Goal: Information Seeking & Learning: Learn about a topic

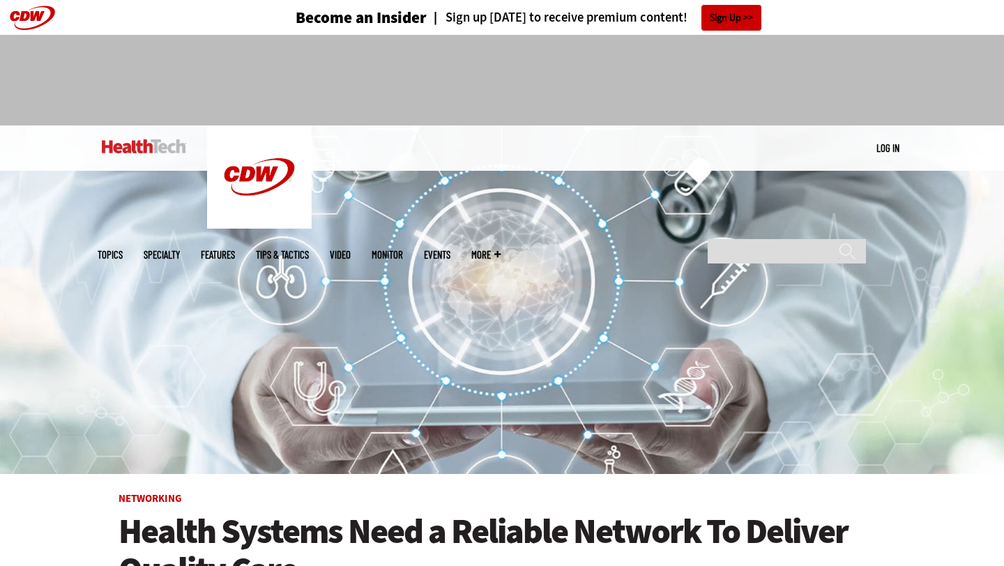
click at [781, 239] on input "Search" at bounding box center [786, 251] width 158 height 24
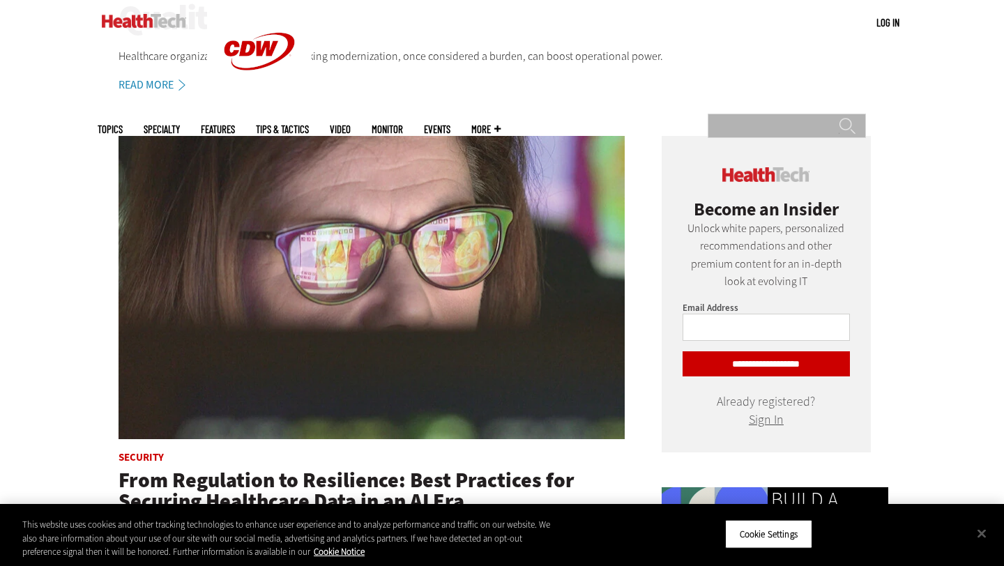
click at [769, 114] on input "Search" at bounding box center [786, 126] width 158 height 24
type input "**"
click at [838, 117] on input "******" at bounding box center [846, 131] width 17 height 28
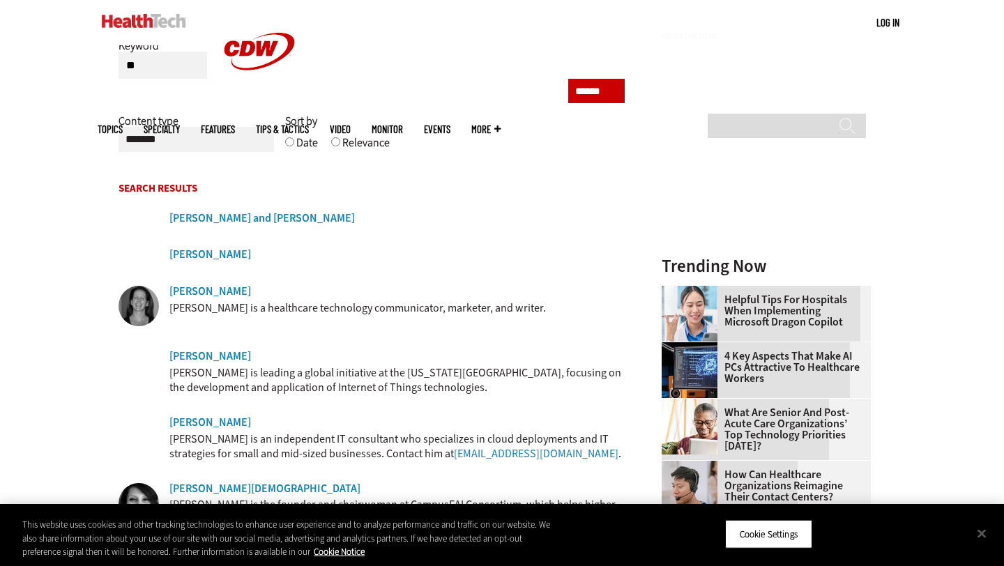
scroll to position [137, 0]
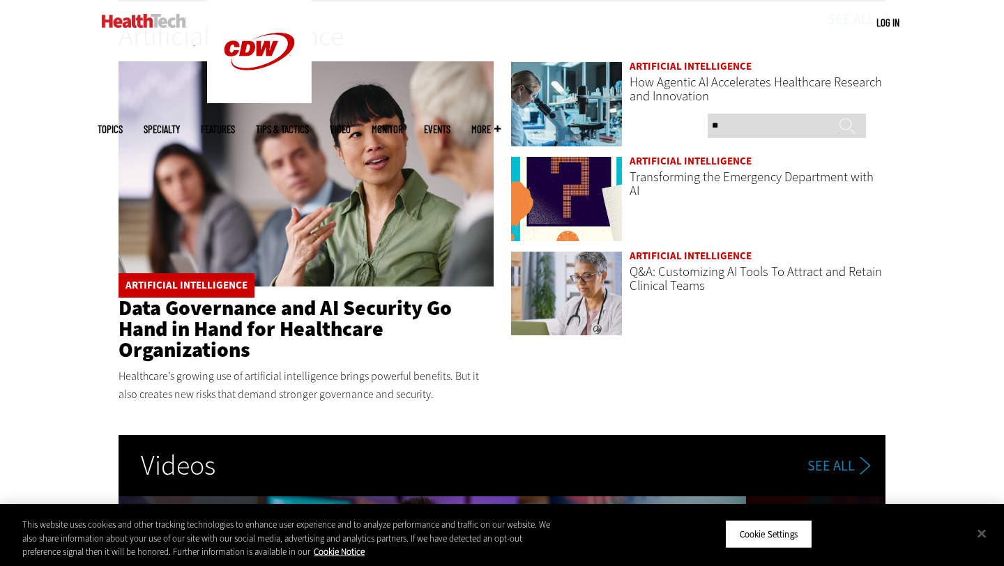
scroll to position [2157, 0]
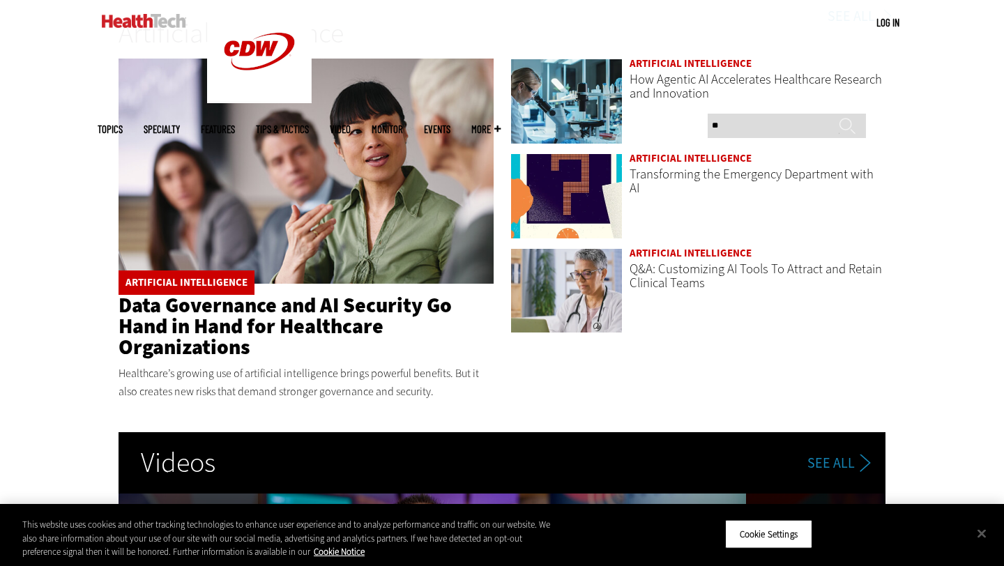
click at [666, 66] on link "Artificial Intelligence" at bounding box center [690, 63] width 122 height 14
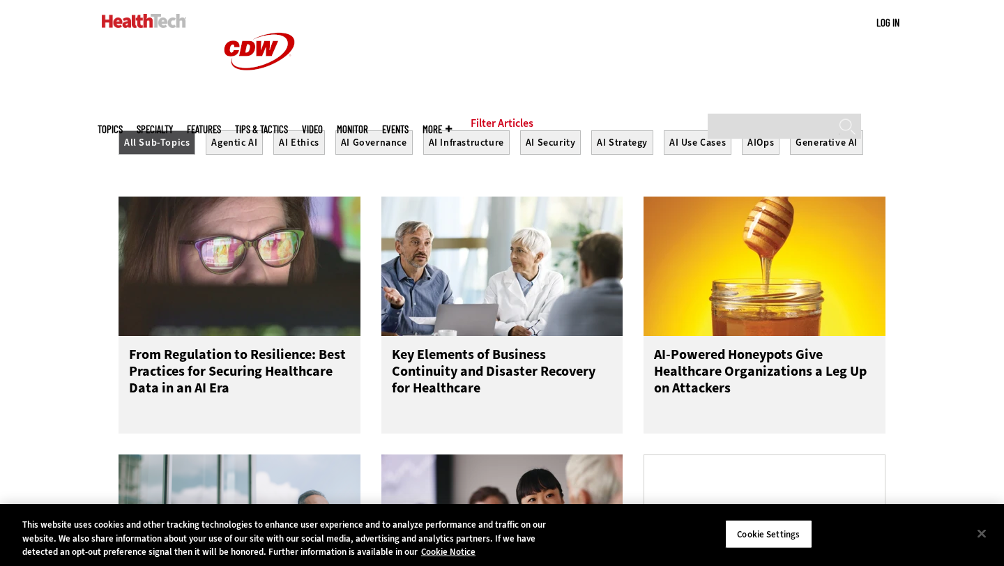
scroll to position [535, 0]
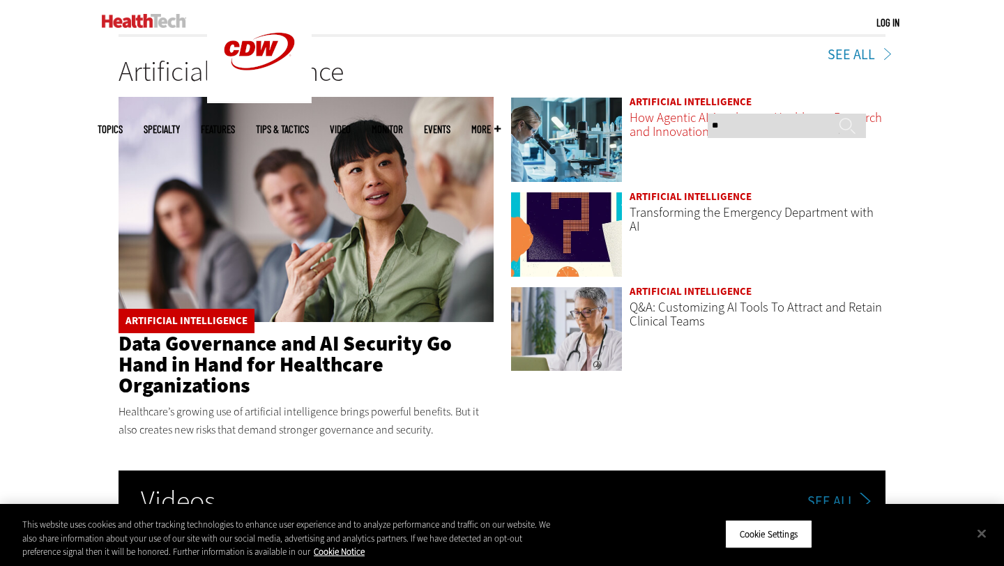
click at [679, 125] on link "How Agentic AI Accelerates Healthcare Research and Innovation" at bounding box center [755, 124] width 252 height 31
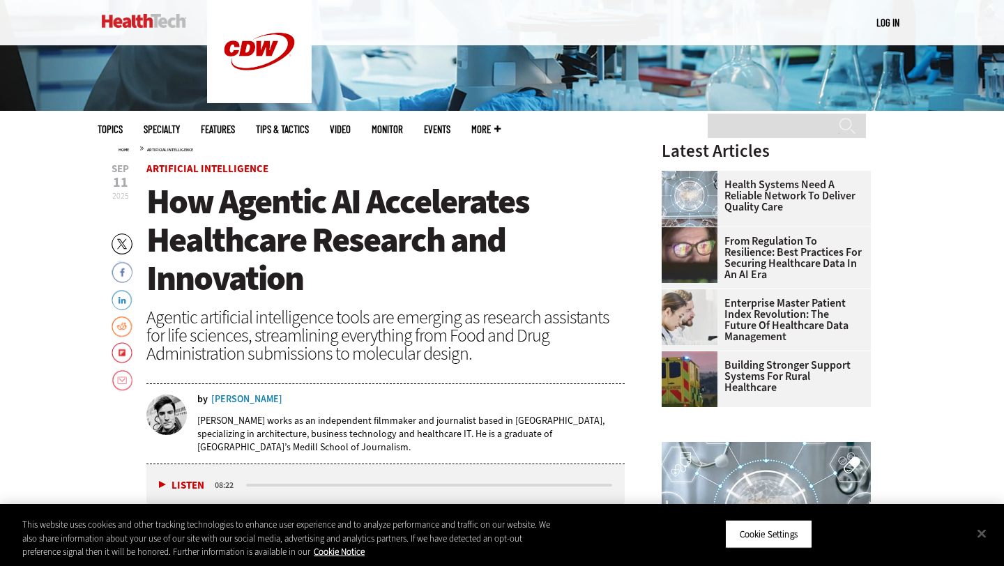
scroll to position [383, 0]
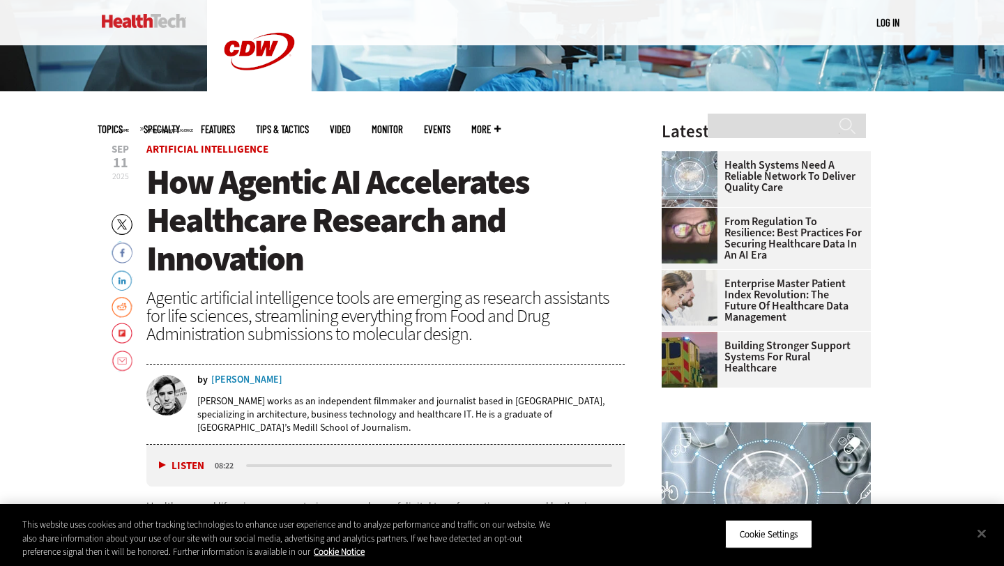
click at [245, 379] on div "Nathan Eddy" at bounding box center [246, 380] width 71 height 10
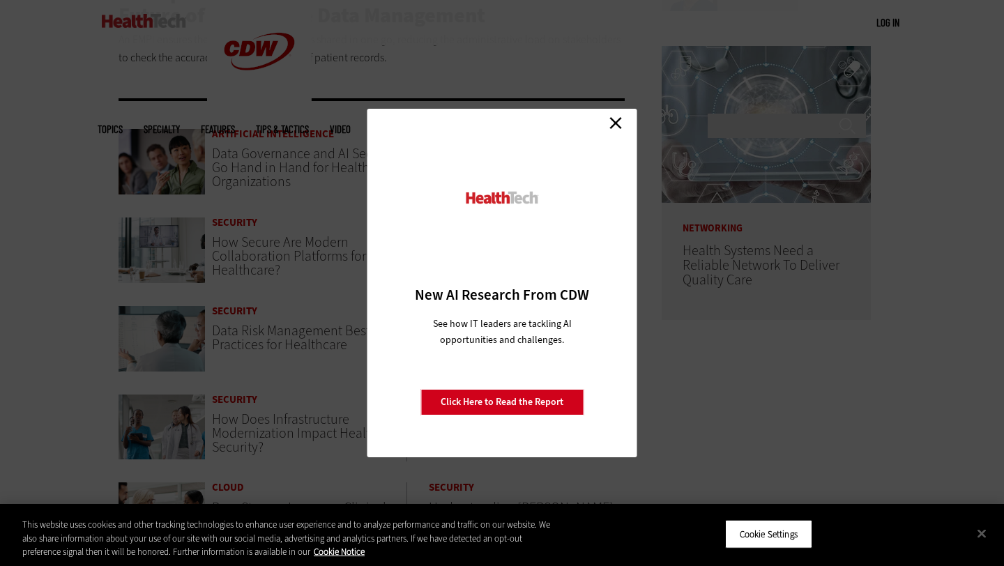
scroll to position [546, 0]
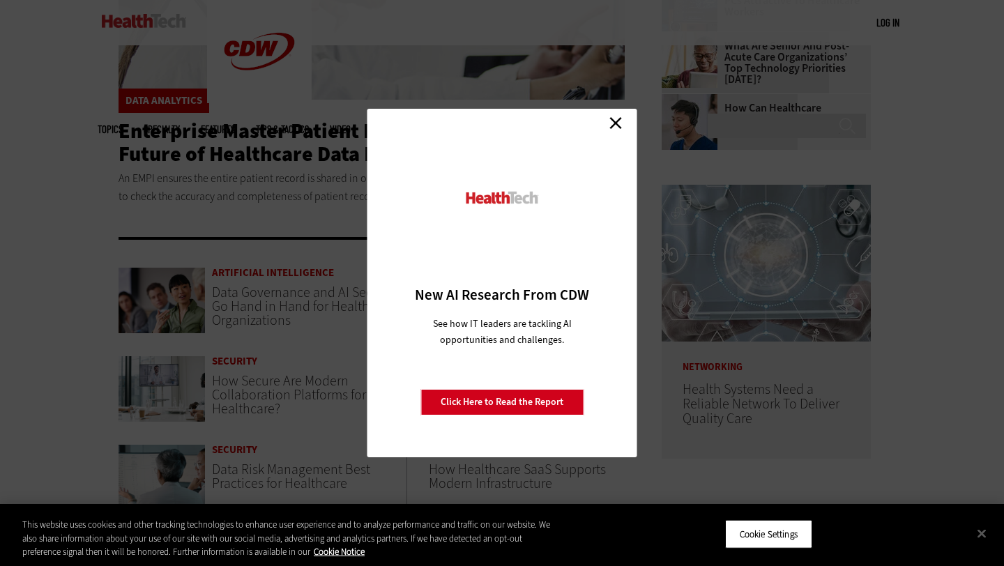
click at [615, 125] on link "Close" at bounding box center [615, 122] width 21 height 21
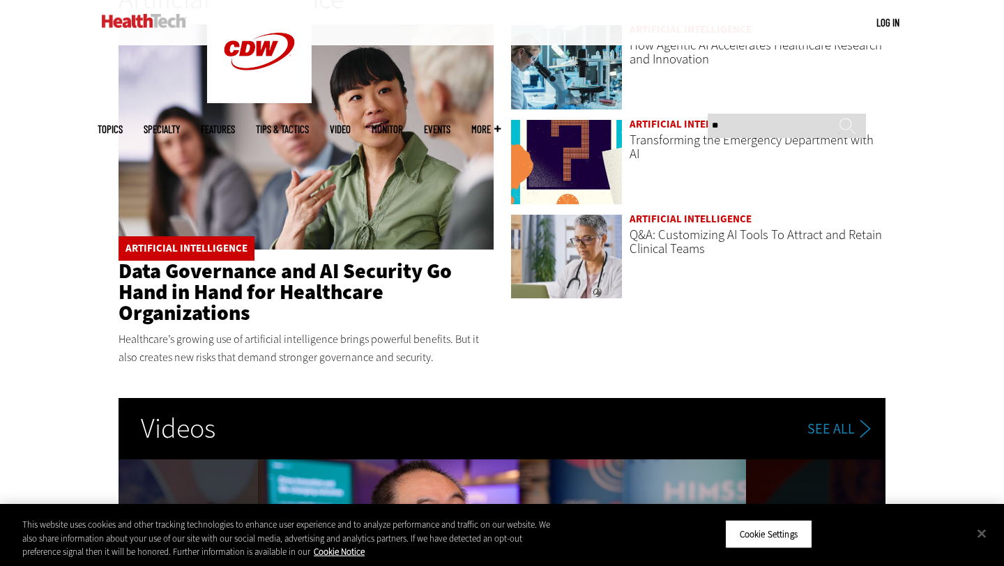
scroll to position [2200, 0]
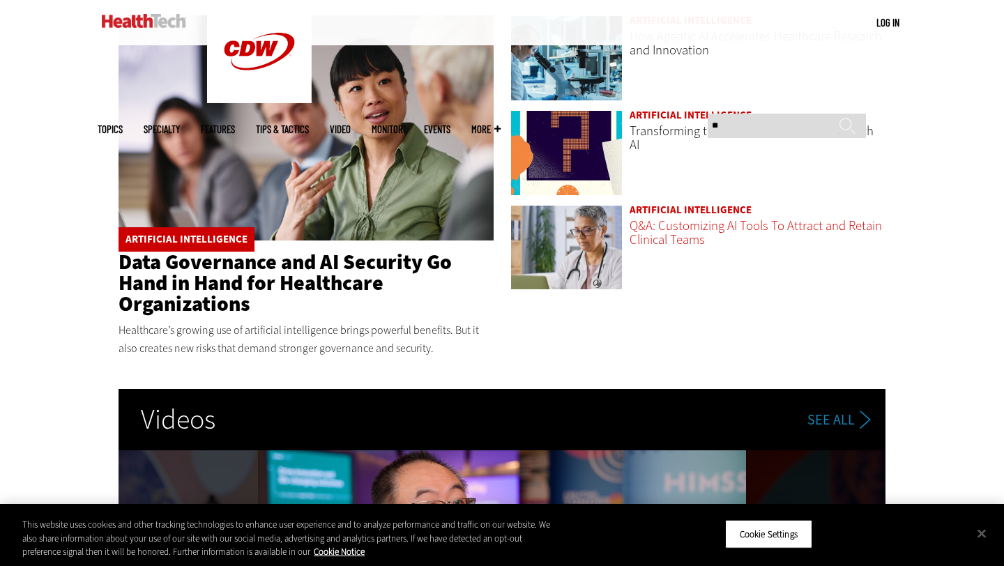
click at [661, 232] on link "Q&A: Customizing AI Tools To Attract and Retain Clinical Teams" at bounding box center [755, 232] width 252 height 31
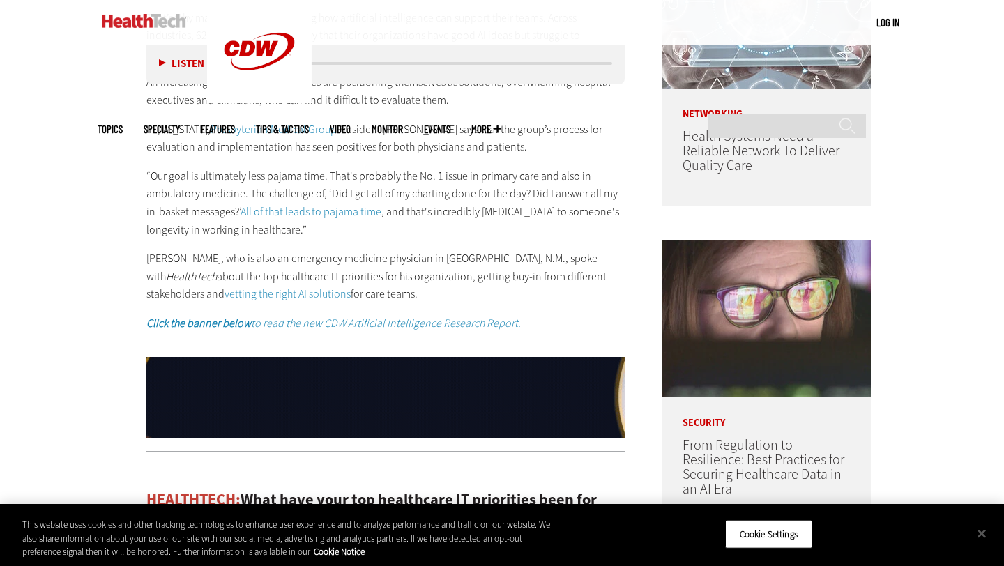
scroll to position [325, 0]
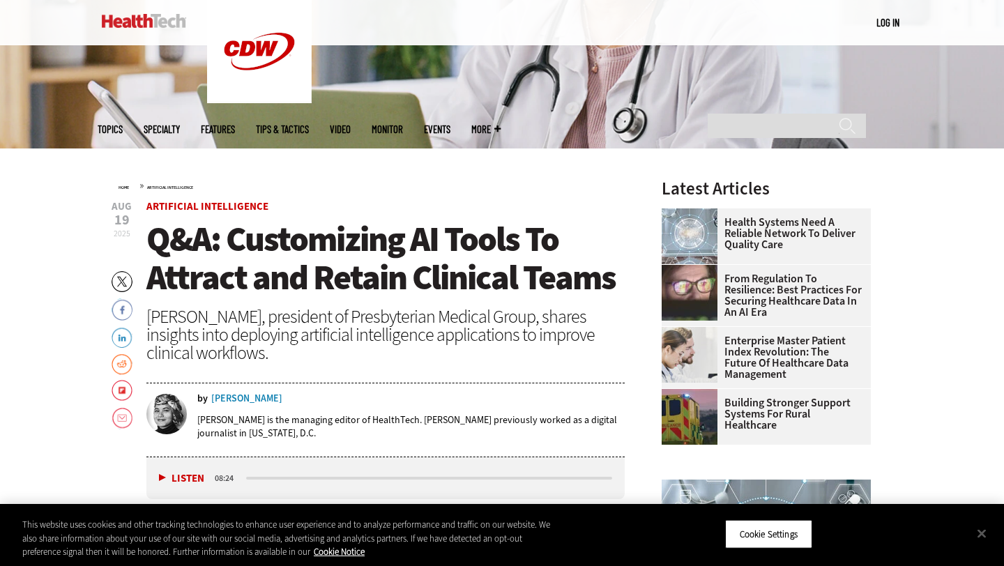
click at [242, 399] on div "[PERSON_NAME]" at bounding box center [246, 399] width 71 height 10
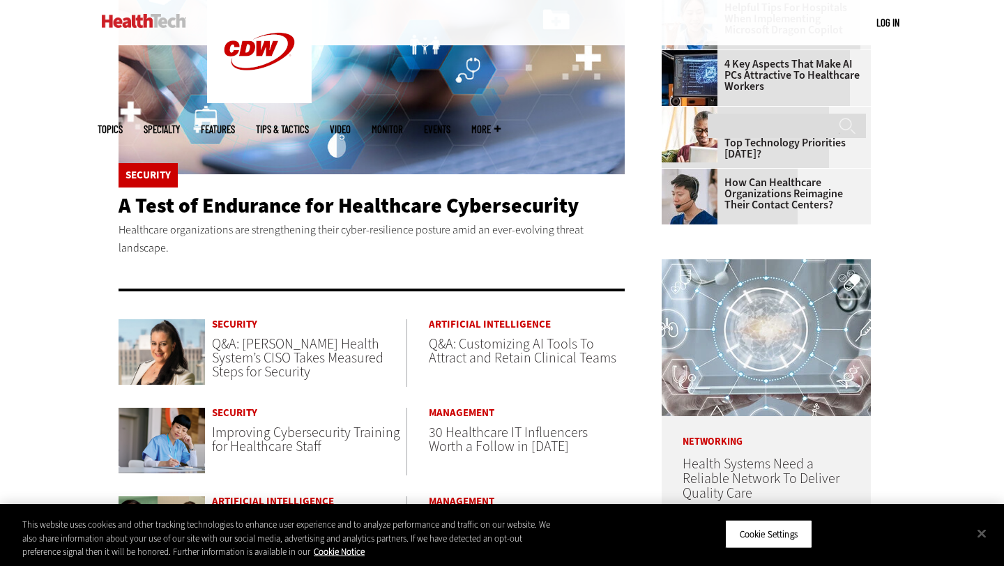
scroll to position [507, 0]
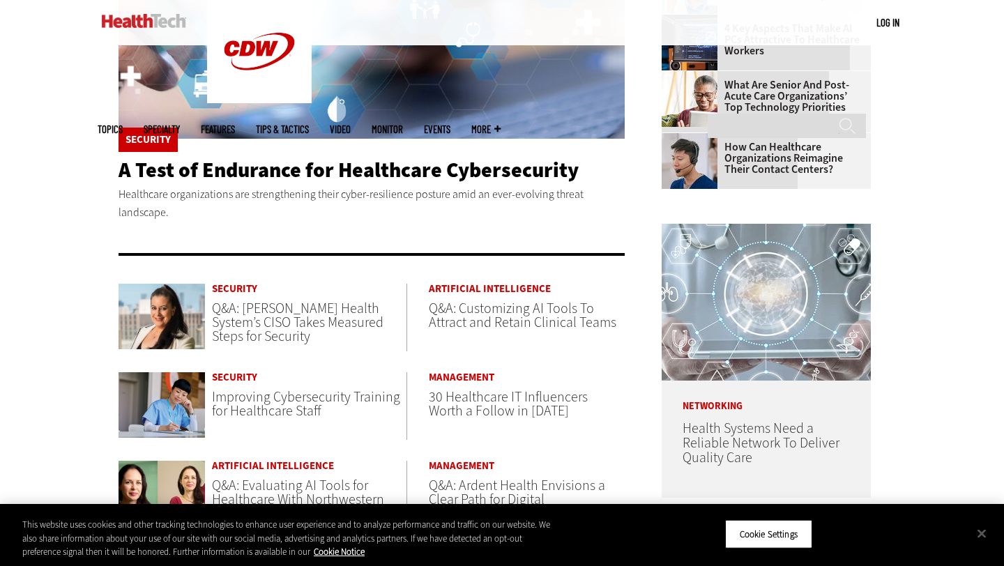
click at [466, 311] on span "Q&A: Customizing AI Tools To Attract and Retain Clinical Teams" at bounding box center [522, 315] width 187 height 33
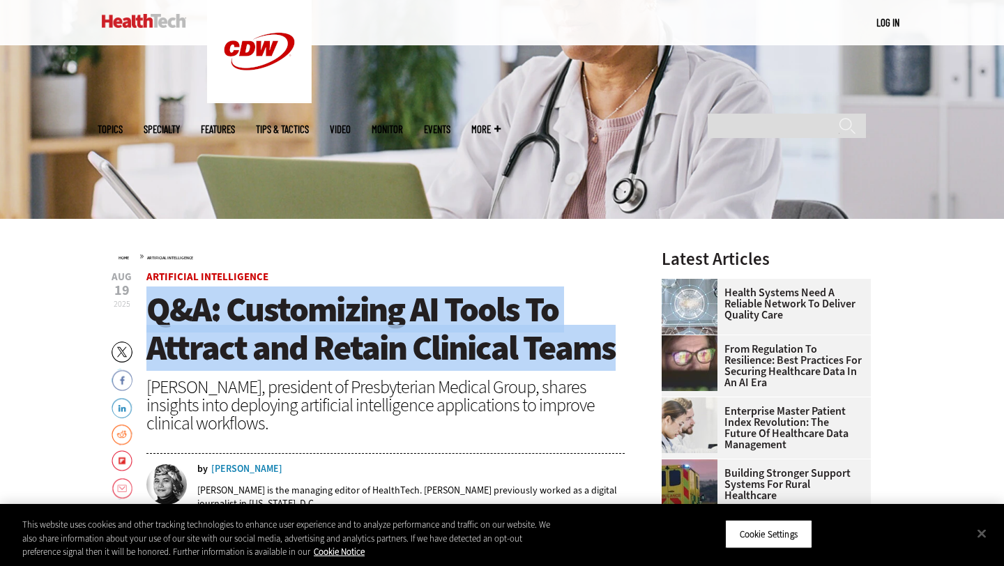
drag, startPoint x: 617, startPoint y: 355, endPoint x: 130, endPoint y: 317, distance: 488.6
copy span "Q&A: Customizing AI Tools To Attract and Retain Clinical Teams"
